Goal: Transaction & Acquisition: Download file/media

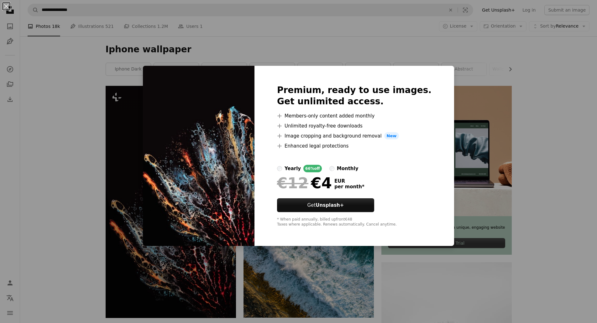
scroll to position [94, 0]
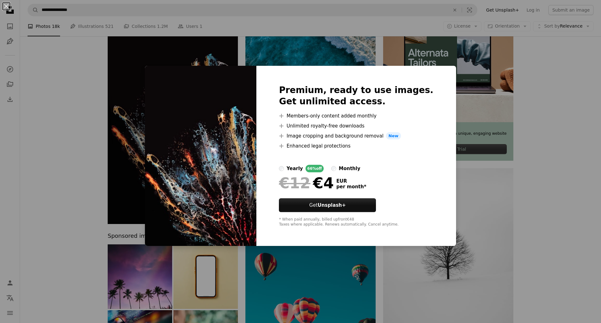
click at [522, 84] on div "An X shape Premium, ready to use images. Get unlimited access. A plus sign Memb…" at bounding box center [300, 161] width 601 height 323
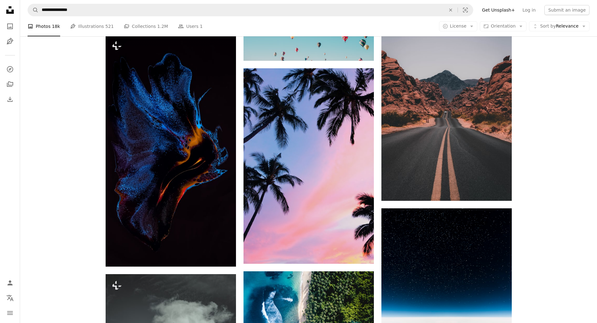
scroll to position [532, 0]
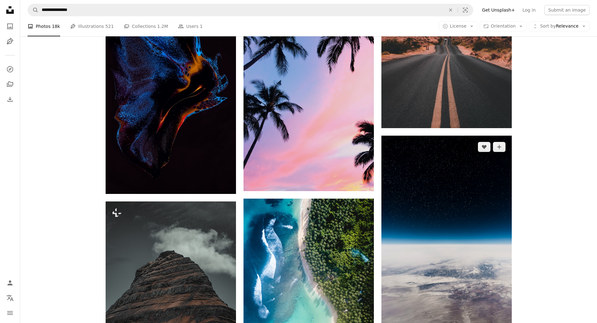
click at [461, 136] on img at bounding box center [446, 252] width 130 height 232
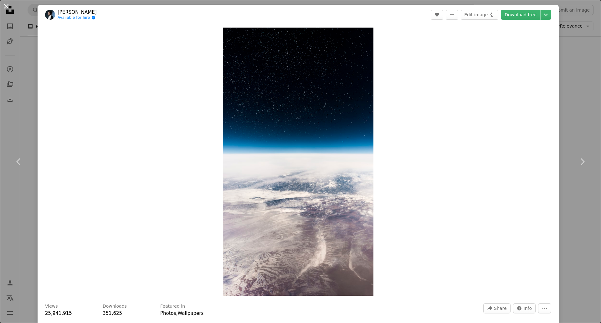
click at [6, 3] on button "An X shape" at bounding box center [7, 7] width 8 height 8
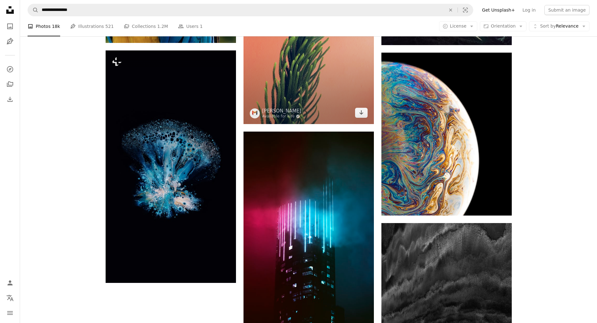
scroll to position [1253, 0]
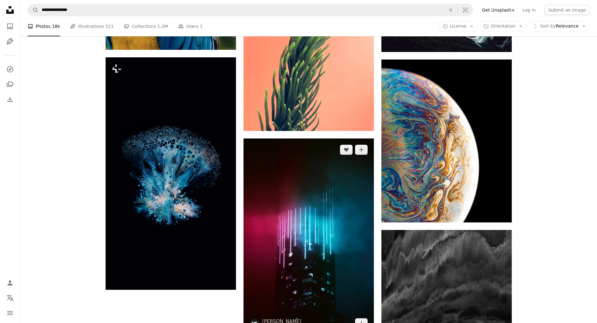
click at [316, 191] on img at bounding box center [308, 236] width 130 height 196
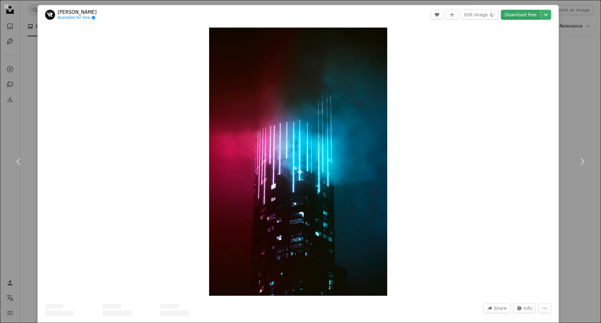
click at [529, 11] on link "Download free" at bounding box center [520, 15] width 39 height 10
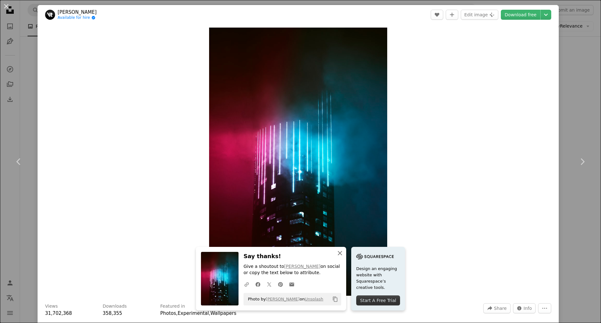
click at [342, 252] on icon "button" at bounding box center [340, 253] width 4 height 4
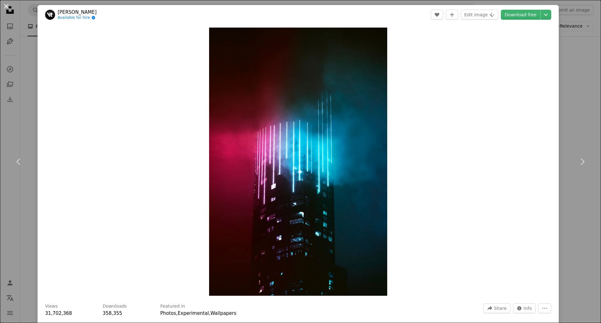
click at [6, 6] on button "An X shape" at bounding box center [7, 7] width 8 height 8
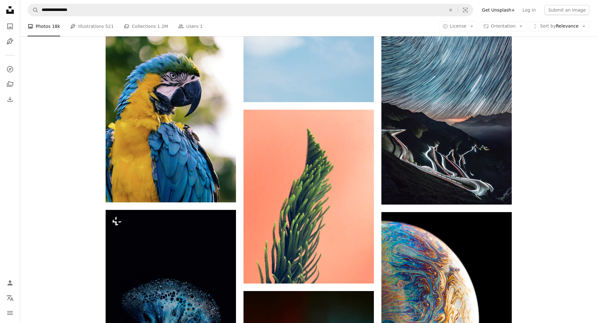
scroll to position [1096, 0]
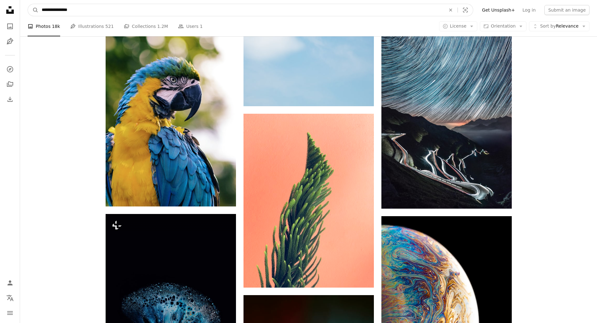
click at [184, 13] on input "**********" at bounding box center [241, 10] width 405 height 12
click at [28, 4] on button "A magnifying glass" at bounding box center [33, 10] width 11 height 12
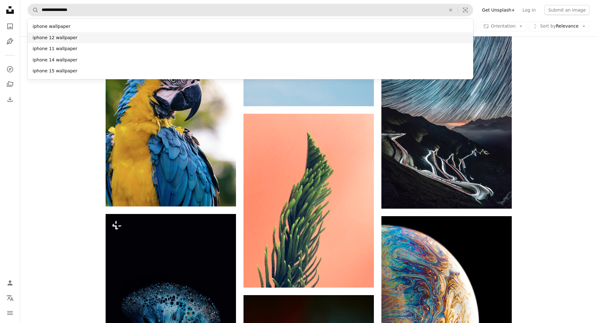
click at [139, 36] on div "iphone 12 wallpaper" at bounding box center [250, 37] width 445 height 11
